Goal: Task Accomplishment & Management: Manage account settings

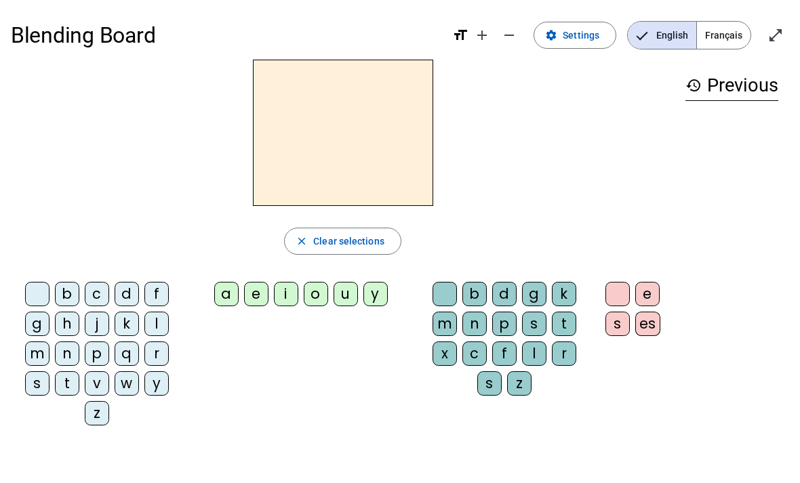
click at [302, 241] on mat-icon "close" at bounding box center [301, 241] width 12 height 12
click at [94, 384] on div "v" at bounding box center [97, 383] width 24 height 24
click at [730, 28] on span "Français" at bounding box center [724, 35] width 54 height 27
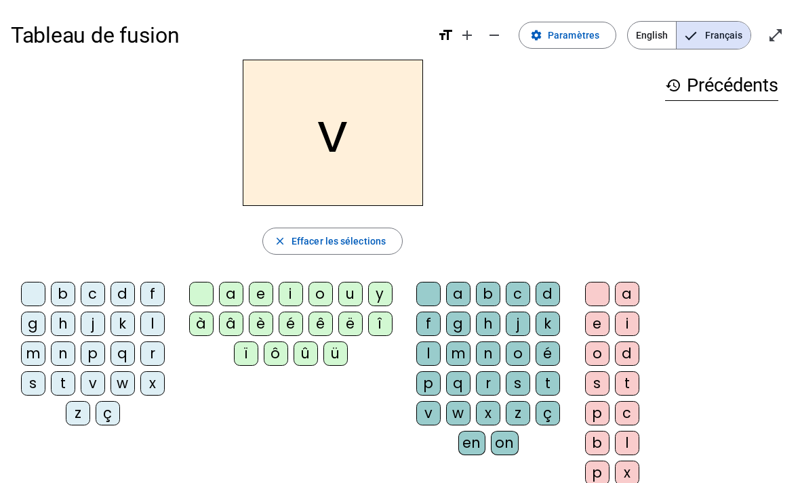
click at [314, 237] on span "Effacer les sélections" at bounding box center [338, 241] width 94 height 16
click at [98, 381] on div "v" at bounding box center [93, 383] width 24 height 24
click at [470, 38] on mat-icon "add" at bounding box center [467, 35] width 16 height 16
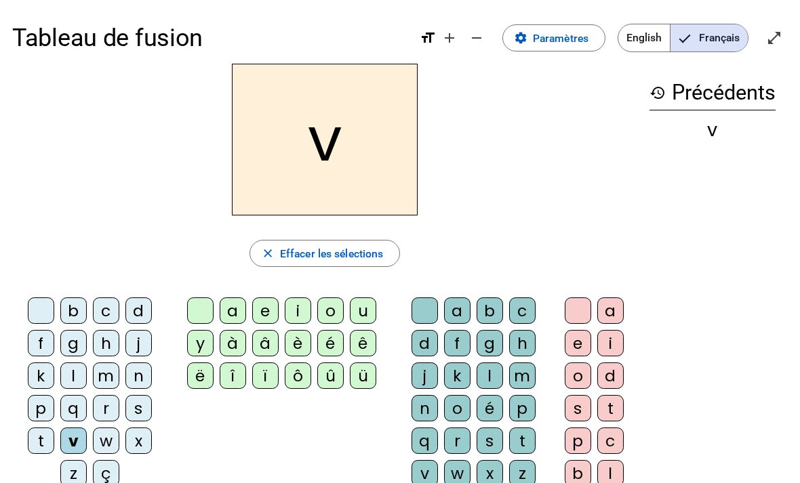
click at [476, 39] on mat-icon "remove" at bounding box center [476, 38] width 16 height 16
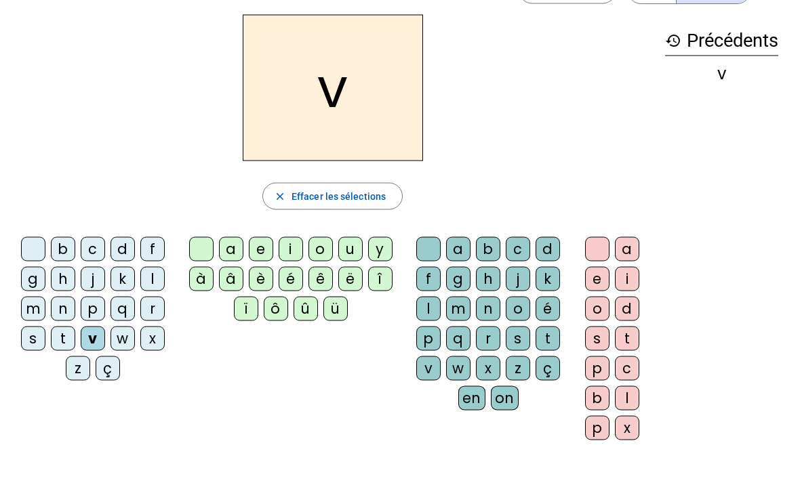
scroll to position [44, 0]
click at [298, 196] on span "Effacer les sélections" at bounding box center [338, 197] width 94 height 16
click at [502, 449] on div "b c d f g h j k l m n p q r s t v w x z ç a e i o u y à â è é ê ë î ï ô û ü a b…" at bounding box center [332, 342] width 643 height 220
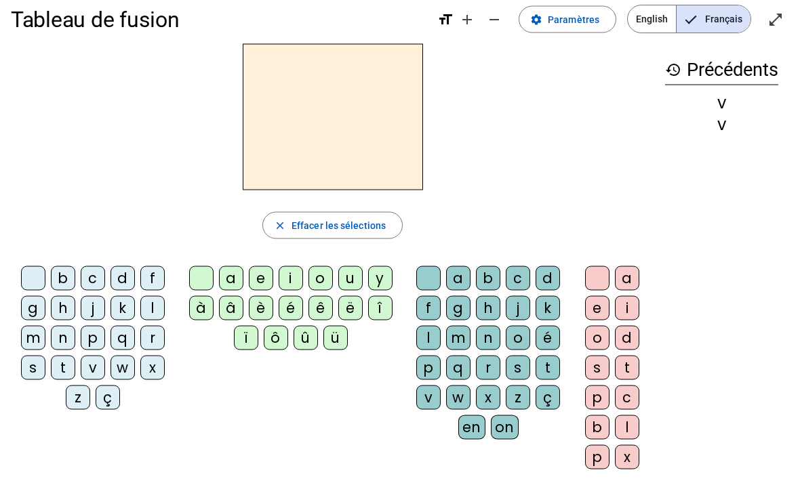
scroll to position [16, 0]
click at [282, 219] on mat-icon "close" at bounding box center [280, 225] width 12 height 12
click at [448, 28] on span "format_size add remove" at bounding box center [472, 23] width 70 height 13
click at [444, 21] on mat-icon "format_size" at bounding box center [445, 19] width 16 height 16
click at [558, 19] on span "Paramètres" at bounding box center [574, 19] width 52 height 16
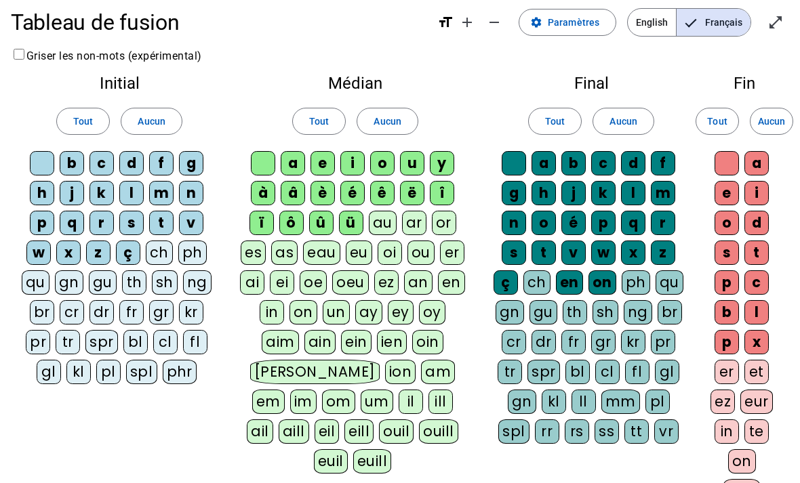
scroll to position [14, 0]
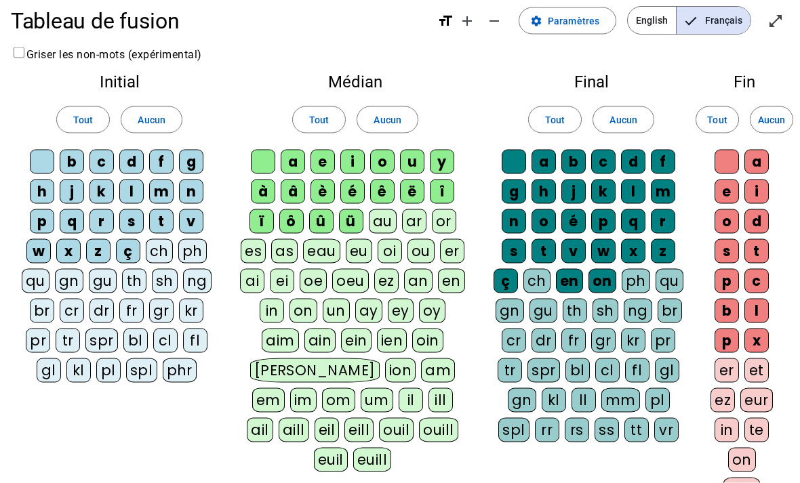
click at [195, 218] on div "v" at bounding box center [191, 221] width 24 height 24
click at [193, 219] on div "v" at bounding box center [191, 221] width 24 height 24
click at [151, 117] on span "Aucun" at bounding box center [151, 119] width 27 height 16
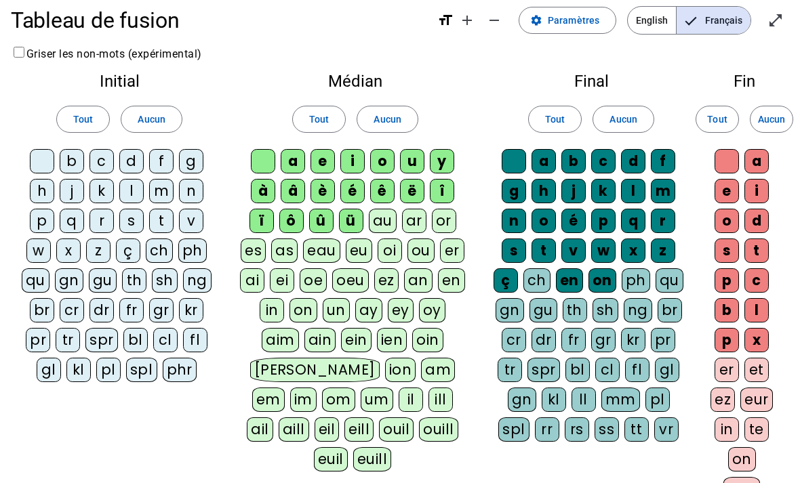
click at [391, 117] on span "Aucun" at bounding box center [386, 119] width 27 height 16
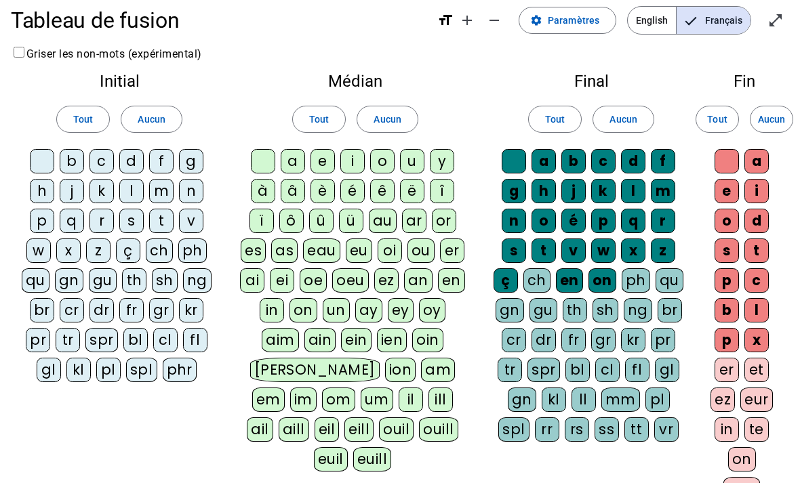
click at [621, 117] on span "Aucun" at bounding box center [622, 119] width 27 height 16
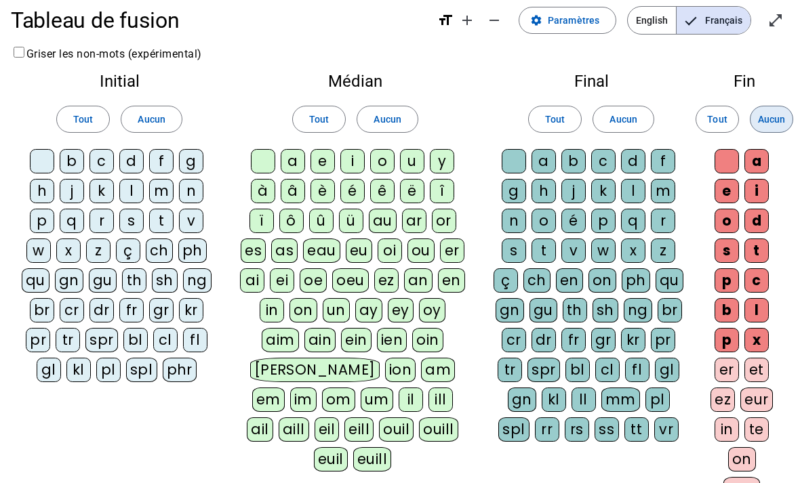
click at [775, 113] on span "Aucun" at bounding box center [771, 119] width 27 height 16
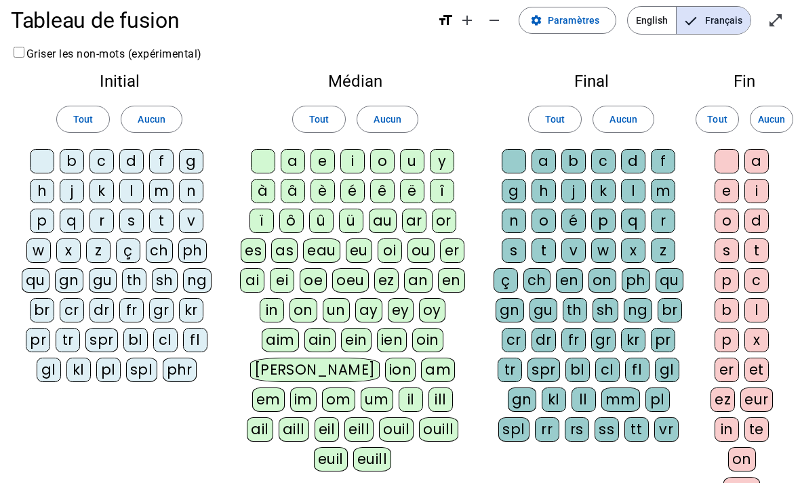
click at [193, 218] on div "v" at bounding box center [191, 221] width 24 height 24
click at [426, 245] on div "ou" at bounding box center [420, 251] width 27 height 24
click at [157, 218] on div "t" at bounding box center [161, 221] width 24 height 24
click at [130, 213] on div "s" at bounding box center [131, 221] width 24 height 24
click at [103, 152] on div "c" at bounding box center [101, 161] width 24 height 24
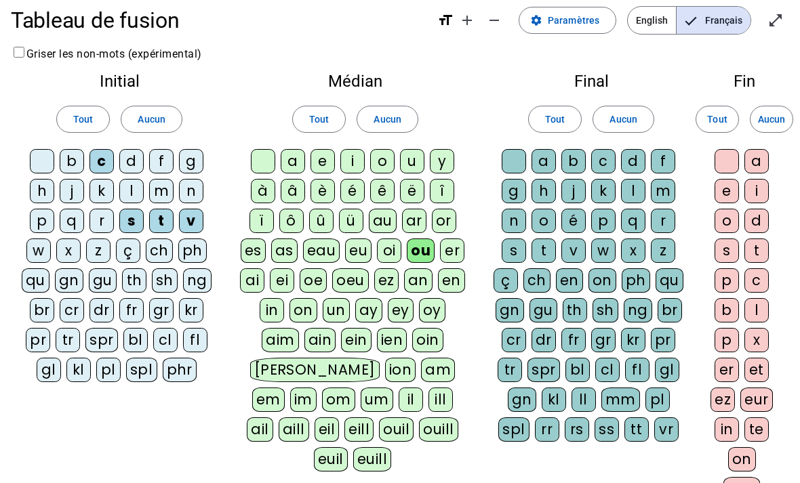
click at [73, 159] on div "b" at bounding box center [72, 161] width 24 height 24
click at [104, 211] on div "r" at bounding box center [101, 221] width 24 height 24
click at [512, 247] on div "s" at bounding box center [514, 251] width 24 height 24
click at [605, 218] on div "p" at bounding box center [603, 221] width 24 height 24
click at [727, 192] on div "e" at bounding box center [726, 191] width 24 height 24
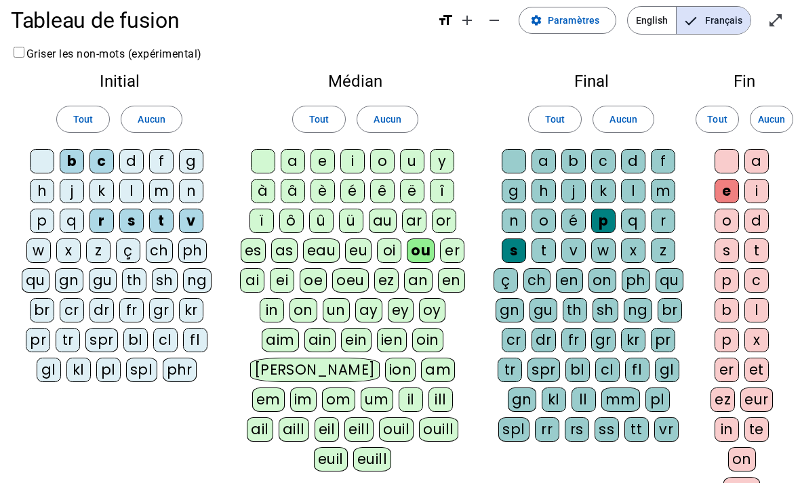
click at [545, 251] on div "t" at bounding box center [543, 251] width 24 height 24
click at [633, 159] on div "d" at bounding box center [633, 161] width 24 height 24
click at [503, 193] on div "g" at bounding box center [514, 191] width 24 height 24
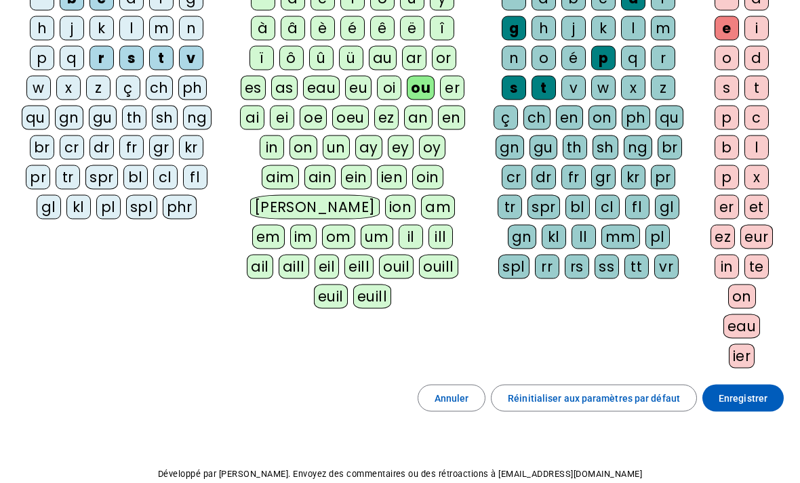
scroll to position [178, 0]
click at [745, 403] on span "Enregistrer" at bounding box center [742, 398] width 49 height 16
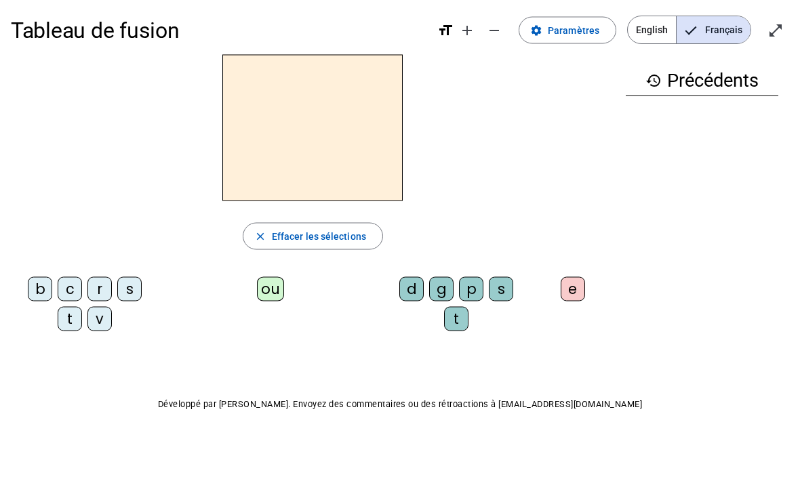
scroll to position [6, 0]
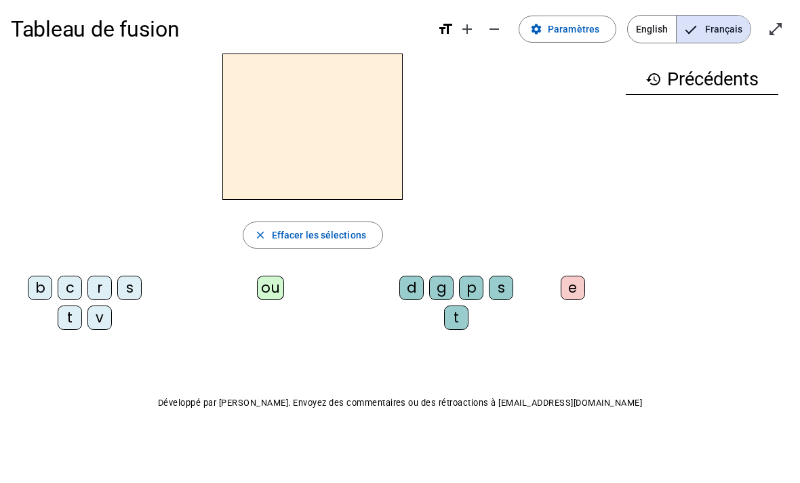
click at [104, 317] on div "v" at bounding box center [99, 318] width 24 height 24
click at [268, 282] on div "ou" at bounding box center [270, 288] width 27 height 24
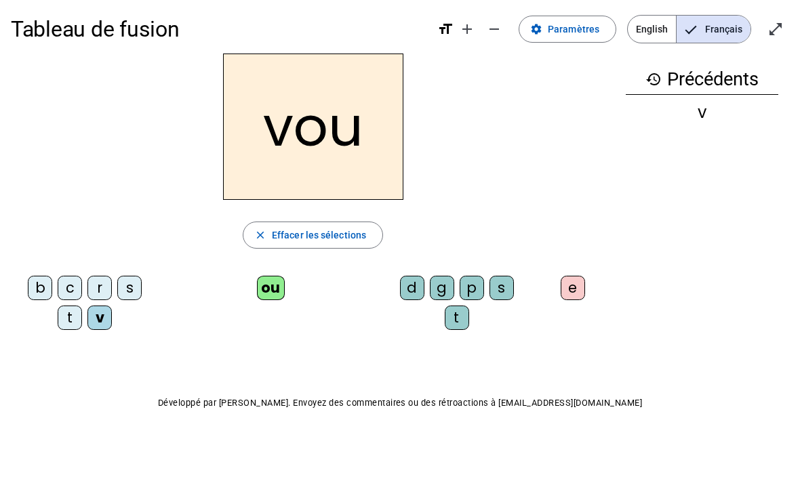
click at [510, 280] on div "s" at bounding box center [501, 288] width 24 height 24
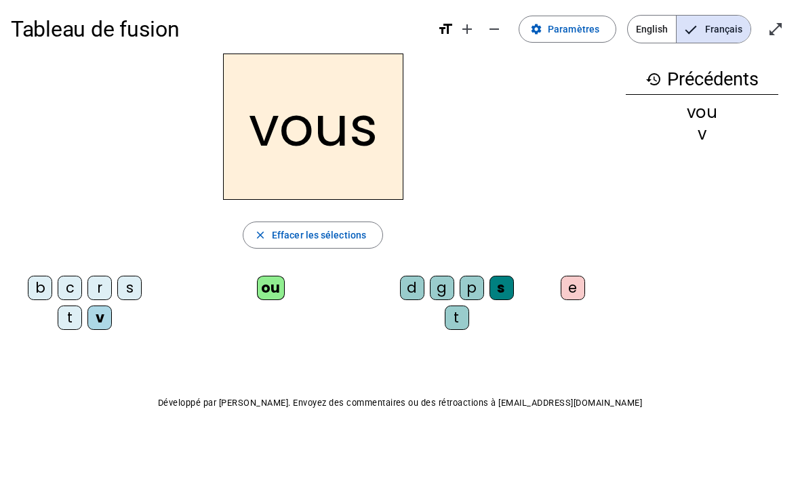
click at [77, 322] on div "t" at bounding box center [70, 318] width 24 height 24
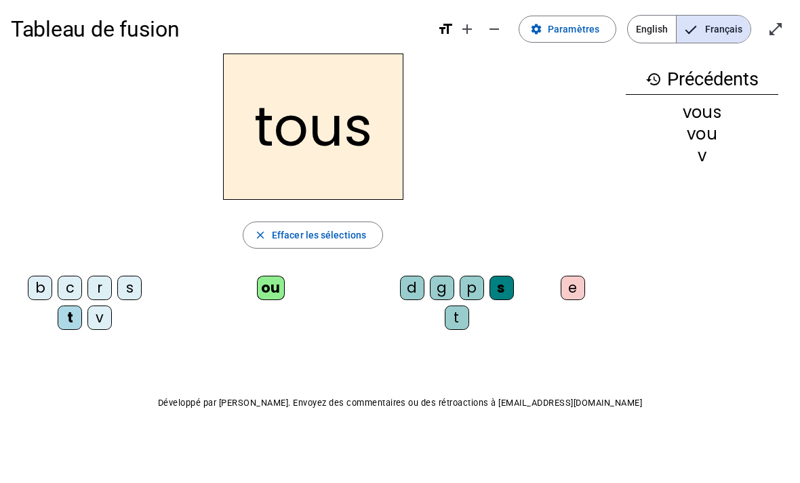
click at [138, 278] on div "s" at bounding box center [129, 288] width 24 height 24
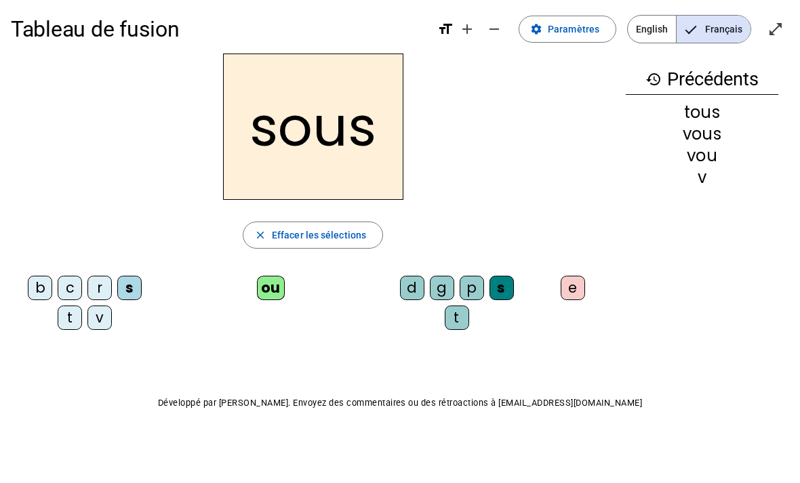
click at [504, 283] on div "s" at bounding box center [501, 288] width 24 height 24
click at [578, 293] on div "e" at bounding box center [572, 288] width 24 height 24
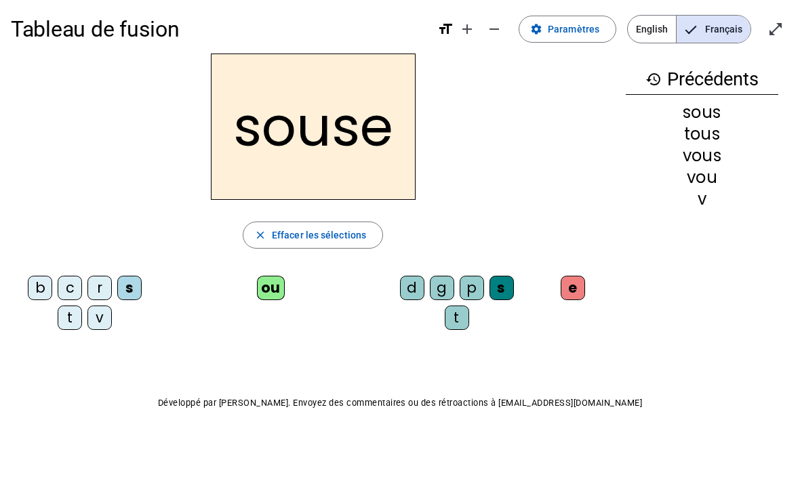
click at [503, 284] on div "s" at bounding box center [501, 288] width 24 height 24
click at [470, 286] on div "p" at bounding box center [471, 288] width 24 height 24
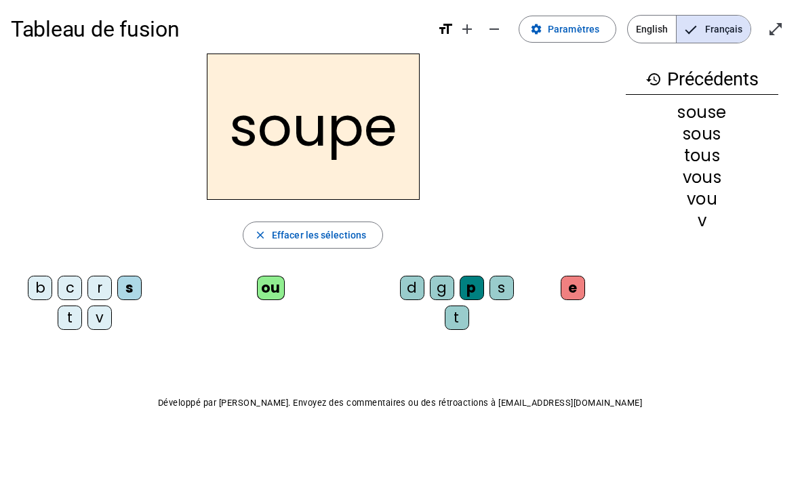
click at [75, 279] on div "c" at bounding box center [70, 288] width 24 height 24
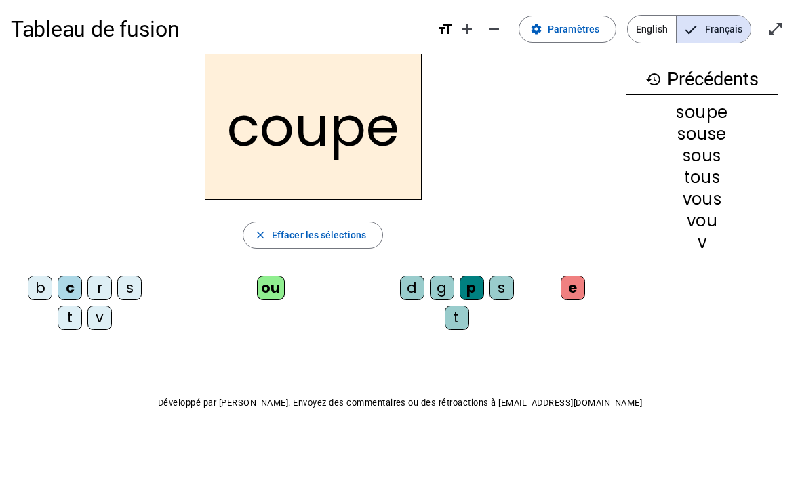
click at [64, 325] on div "t" at bounding box center [70, 318] width 24 height 24
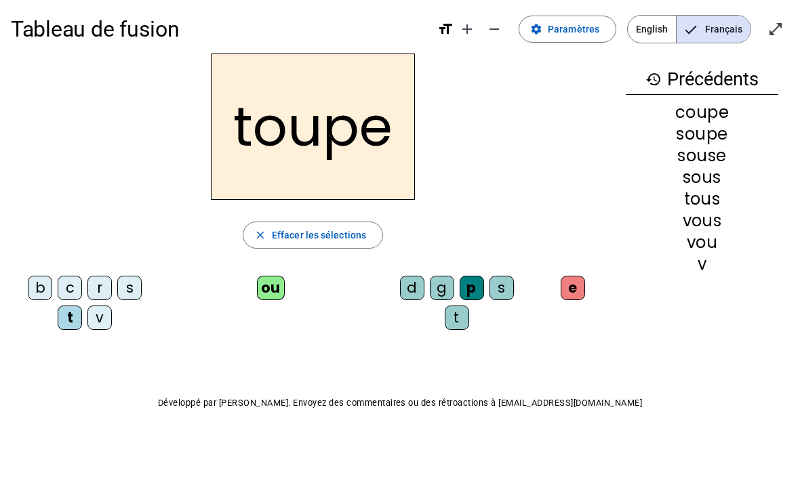
click at [69, 282] on div "c" at bounding box center [70, 288] width 24 height 24
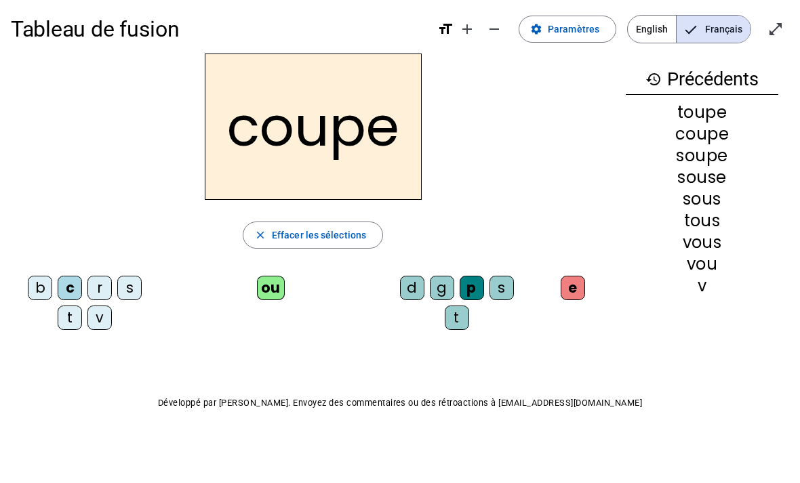
click at [405, 284] on div "d" at bounding box center [412, 288] width 24 height 24
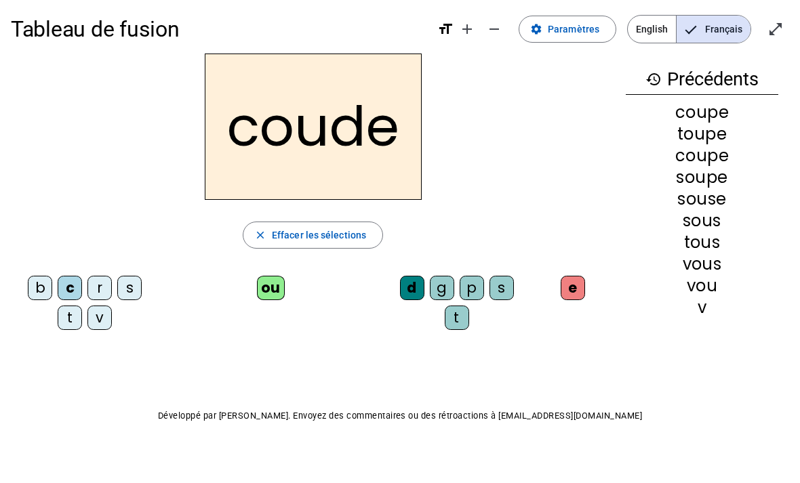
click at [37, 290] on div "b" at bounding box center [40, 288] width 24 height 24
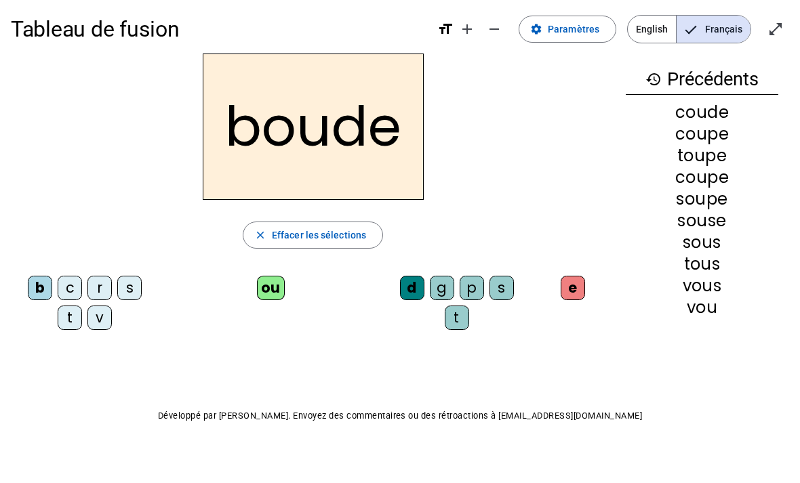
click at [73, 319] on div "t" at bounding box center [70, 318] width 24 height 24
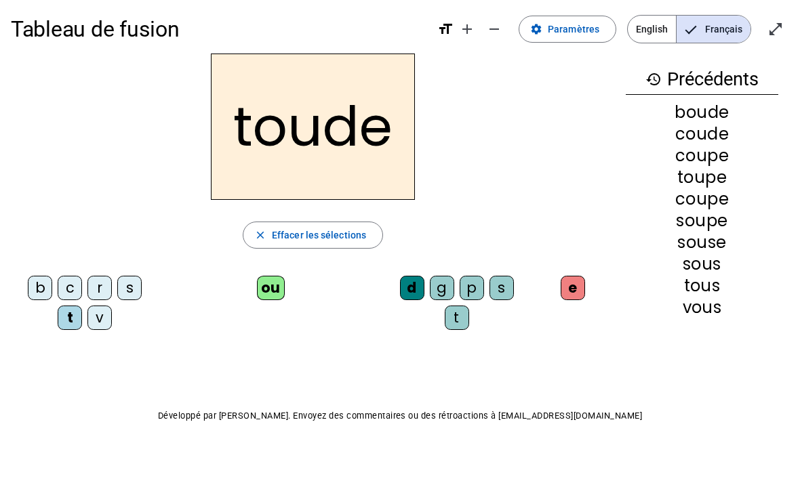
click at [461, 317] on div "t" at bounding box center [457, 318] width 24 height 24
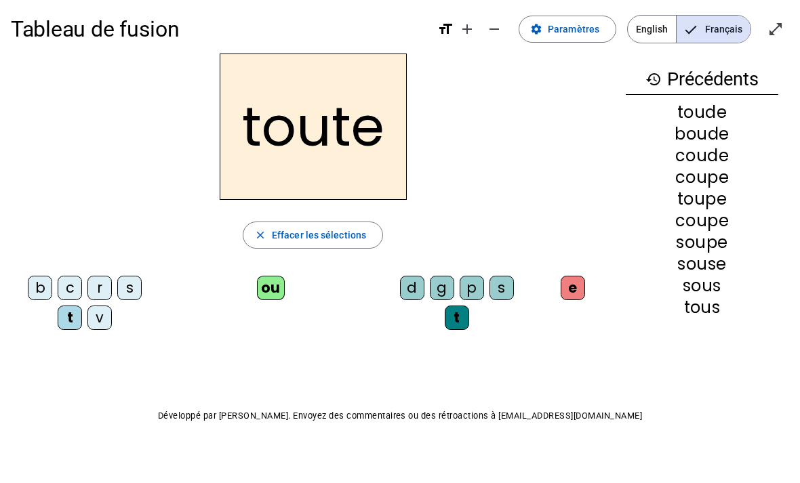
click at [104, 280] on div "r" at bounding box center [99, 288] width 24 height 24
click at [449, 286] on div "g" at bounding box center [442, 288] width 24 height 24
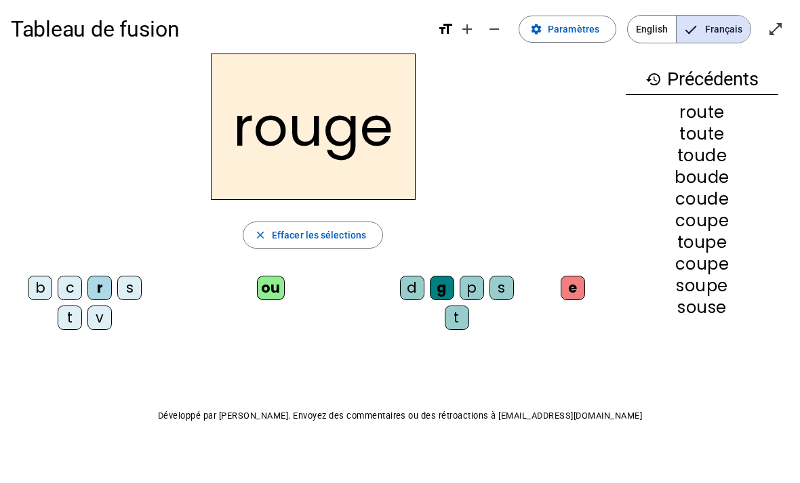
click at [42, 281] on div "b" at bounding box center [40, 288] width 24 height 24
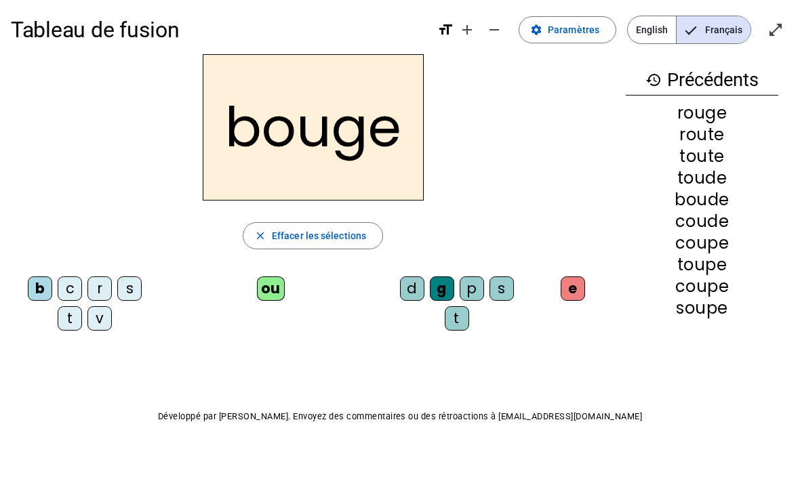
scroll to position [0, 0]
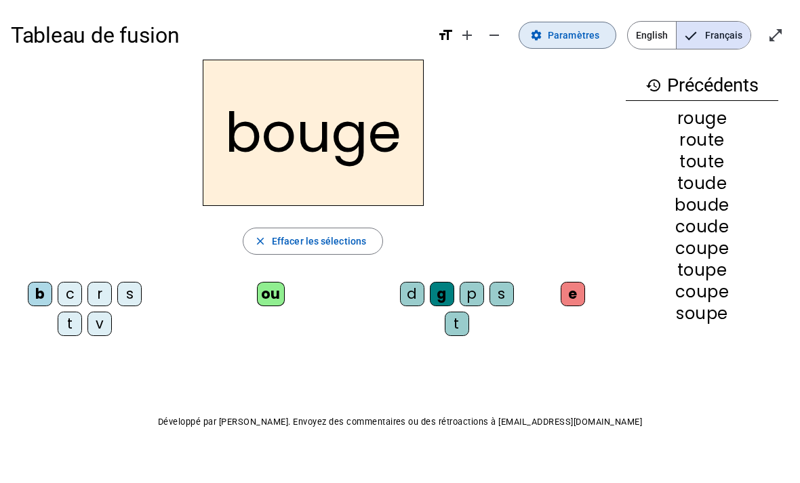
click at [567, 39] on span "Paramètres" at bounding box center [574, 35] width 52 height 16
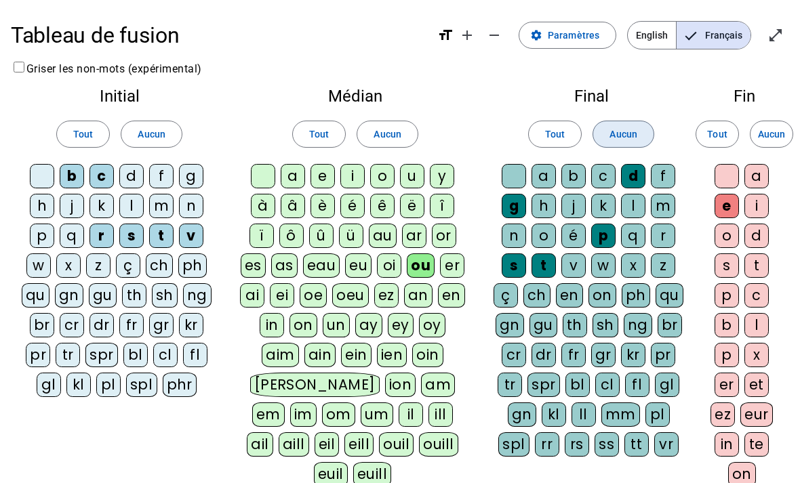
click at [619, 129] on span "Aucun" at bounding box center [622, 134] width 27 height 16
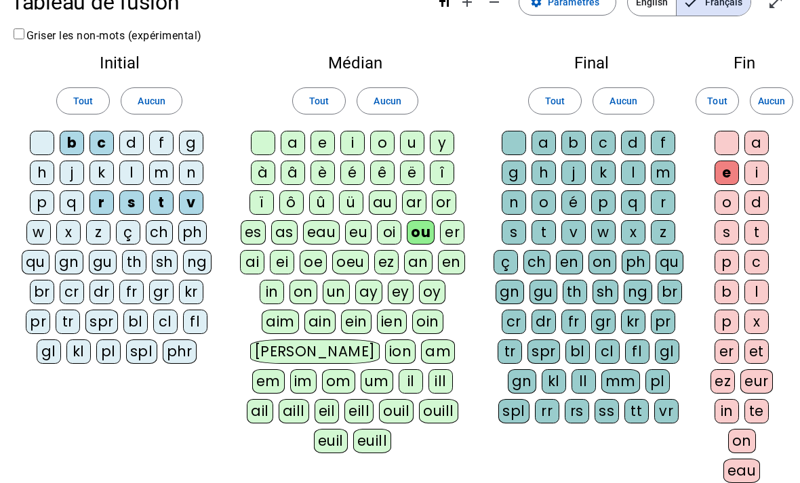
scroll to position [35, 0]
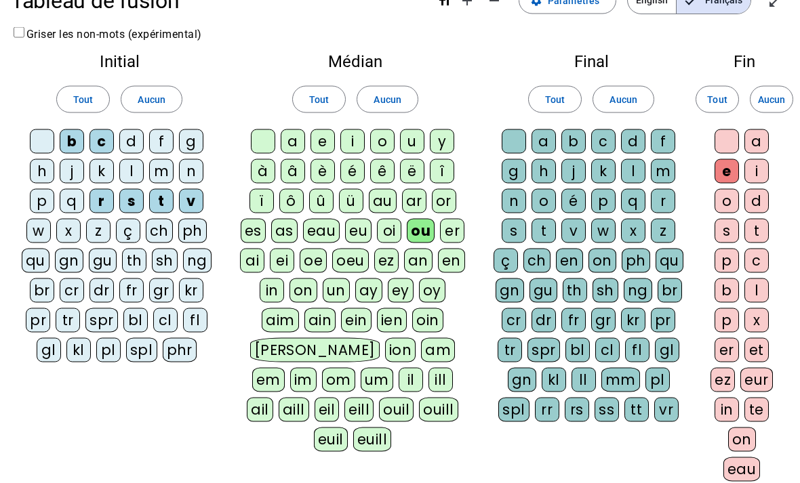
click at [514, 230] on div "s" at bounding box center [514, 231] width 24 height 24
click at [608, 197] on div "p" at bounding box center [603, 200] width 24 height 24
click at [632, 136] on div "d" at bounding box center [633, 141] width 24 height 24
click at [514, 169] on div "g" at bounding box center [514, 171] width 24 height 24
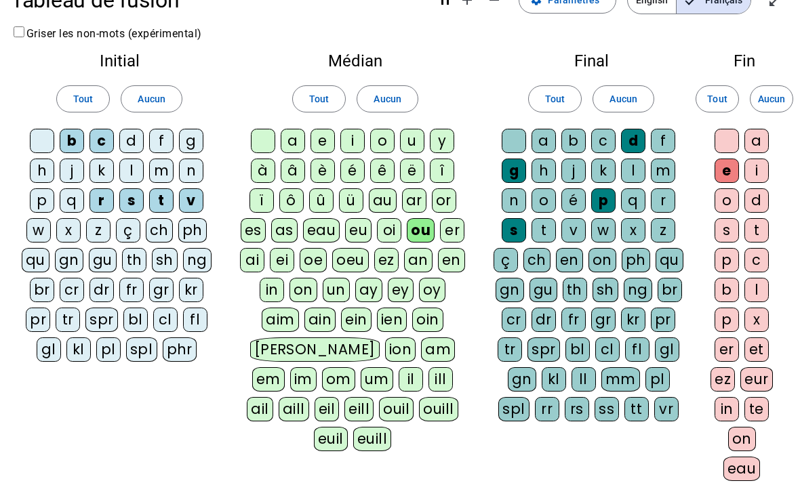
click at [549, 225] on div "t" at bounding box center [543, 230] width 24 height 24
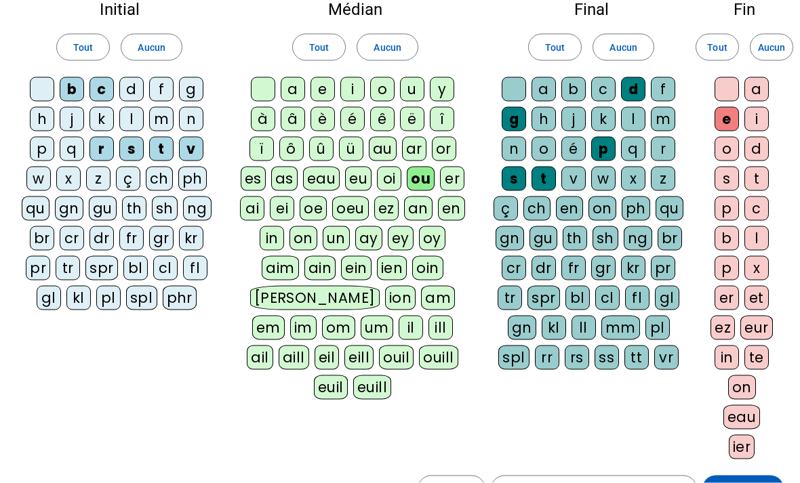
scroll to position [94, 0]
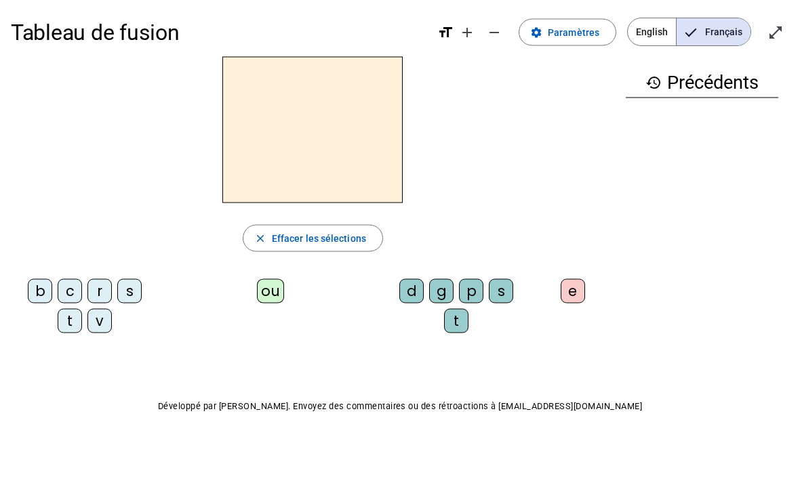
scroll to position [6, 0]
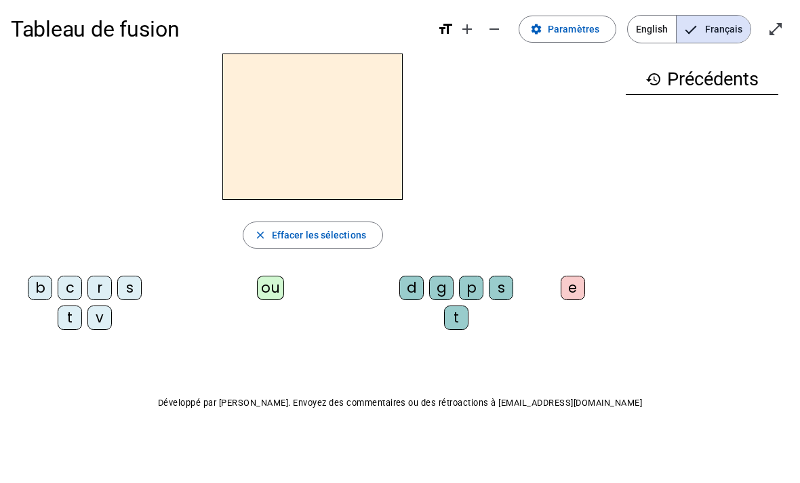
click at [134, 291] on div "s" at bounding box center [129, 288] width 24 height 24
click at [275, 291] on div "ou" at bounding box center [270, 288] width 27 height 24
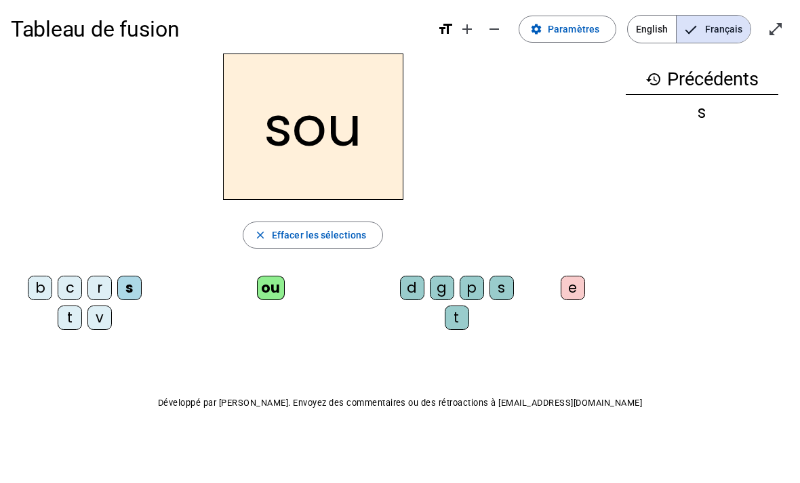
click at [579, 285] on div "e" at bounding box center [572, 288] width 24 height 24
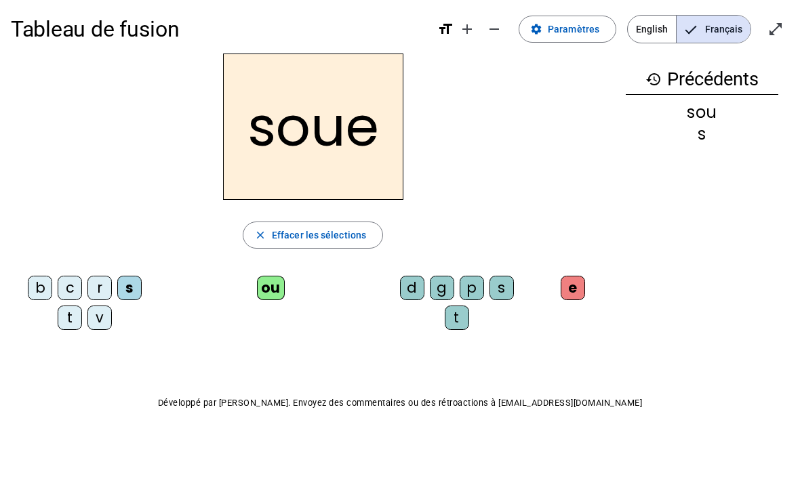
click at [476, 291] on div "p" at bounding box center [471, 288] width 24 height 24
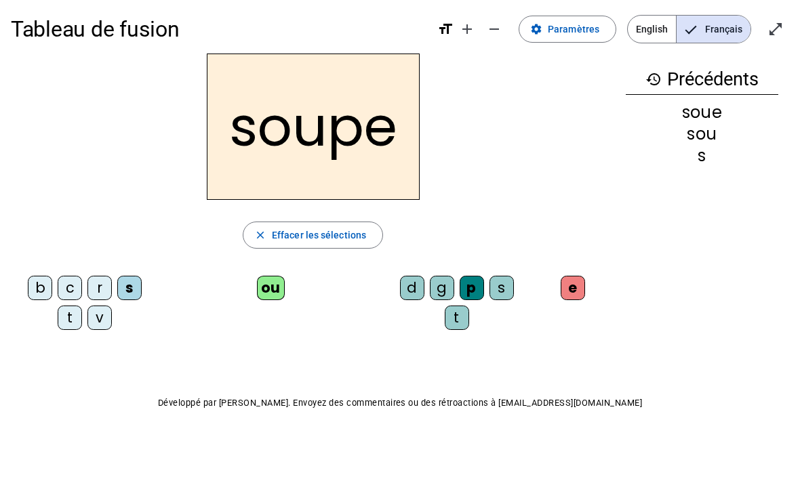
click at [93, 329] on div "v" at bounding box center [99, 318] width 24 height 24
click at [78, 282] on div "c" at bounding box center [70, 288] width 24 height 24
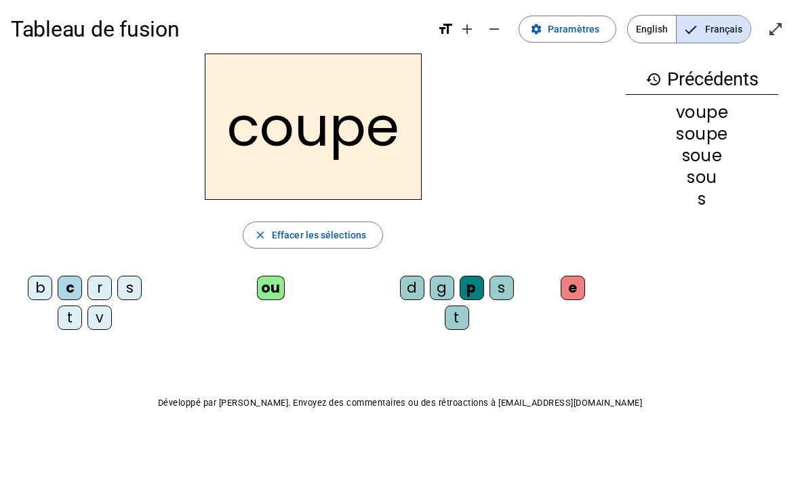
click at [453, 316] on div "t" at bounding box center [457, 318] width 24 height 24
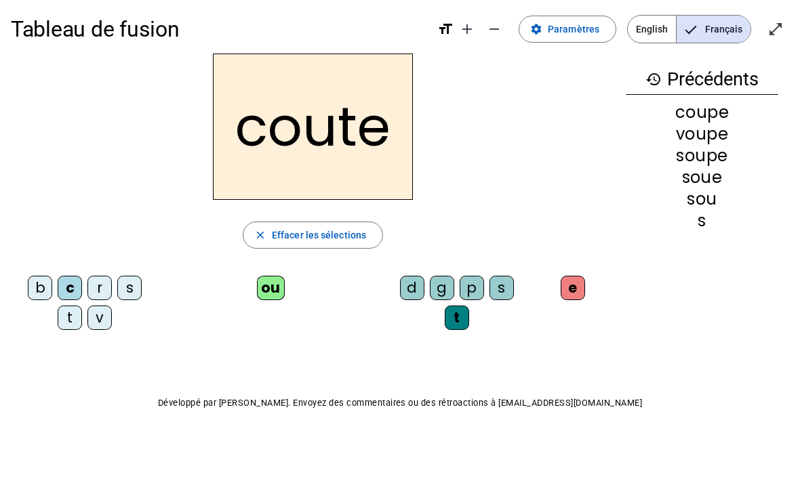
click at [51, 289] on div "b" at bounding box center [40, 288] width 24 height 24
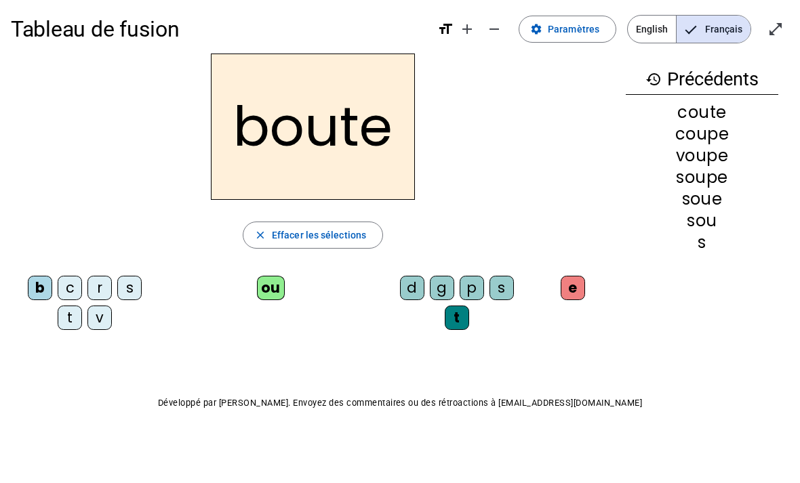
click at [415, 285] on div "d" at bounding box center [412, 288] width 24 height 24
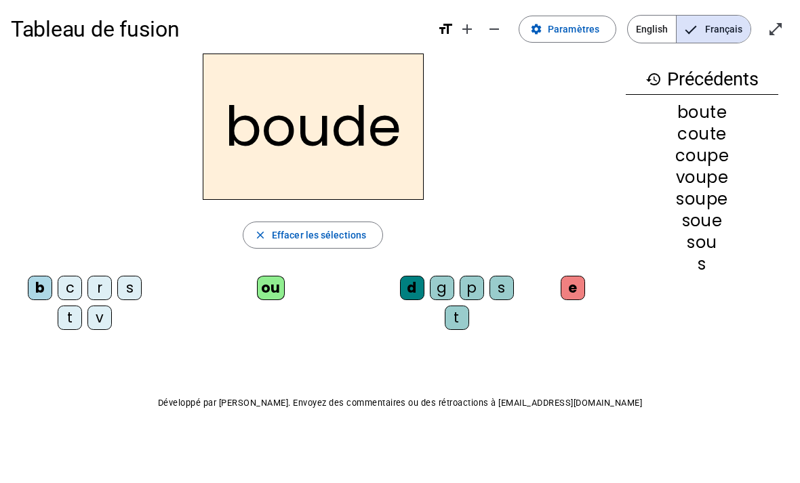
click at [73, 324] on div "t" at bounding box center [70, 318] width 24 height 24
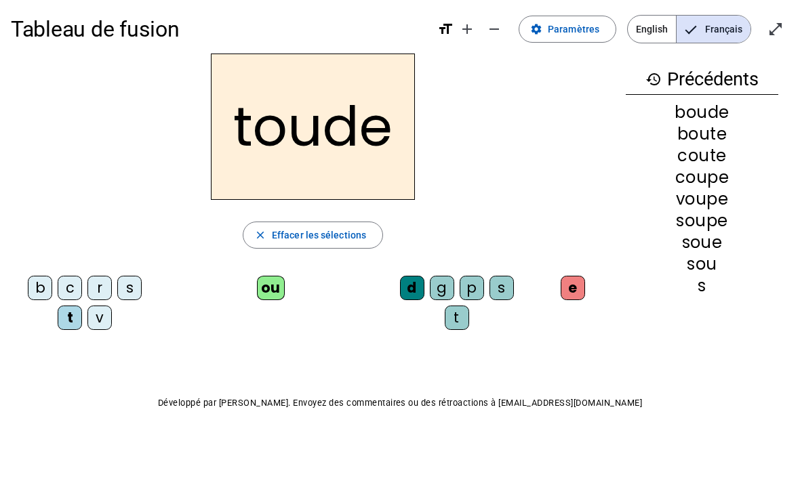
click at [456, 312] on div "t" at bounding box center [457, 318] width 24 height 24
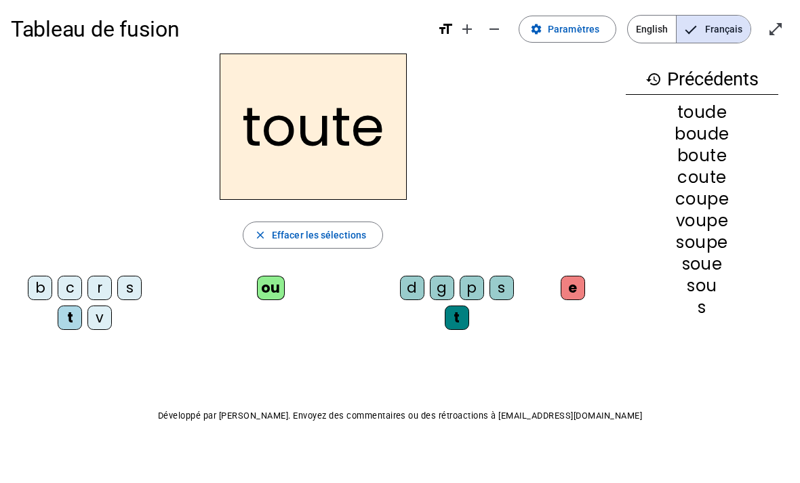
click at [88, 286] on div "r" at bounding box center [99, 288] width 24 height 24
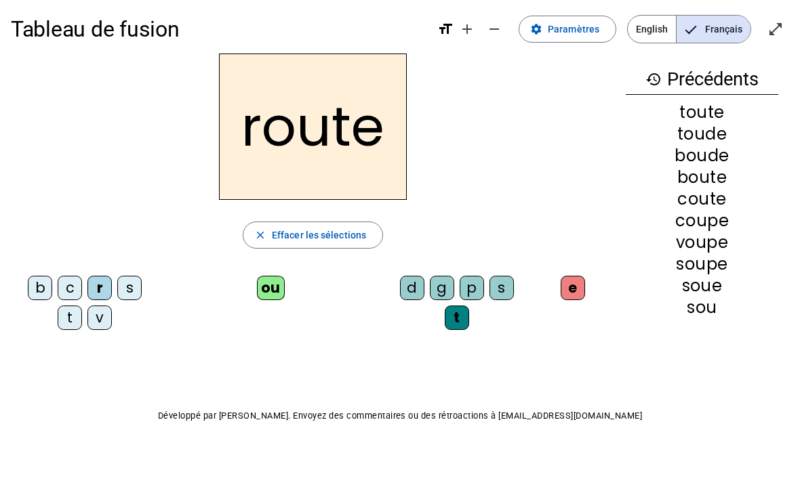
click at [449, 277] on div "g" at bounding box center [442, 288] width 24 height 24
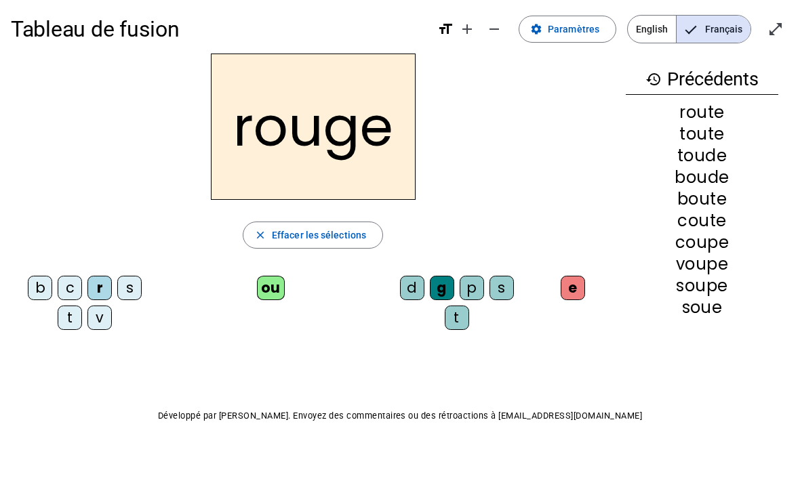
click at [43, 281] on div "b" at bounding box center [40, 288] width 24 height 24
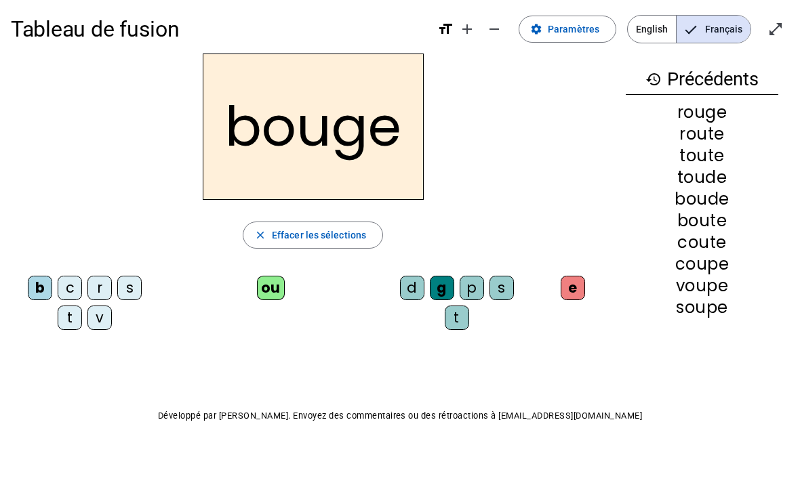
scroll to position [0, 0]
